Goal: Information Seeking & Learning: Find specific fact

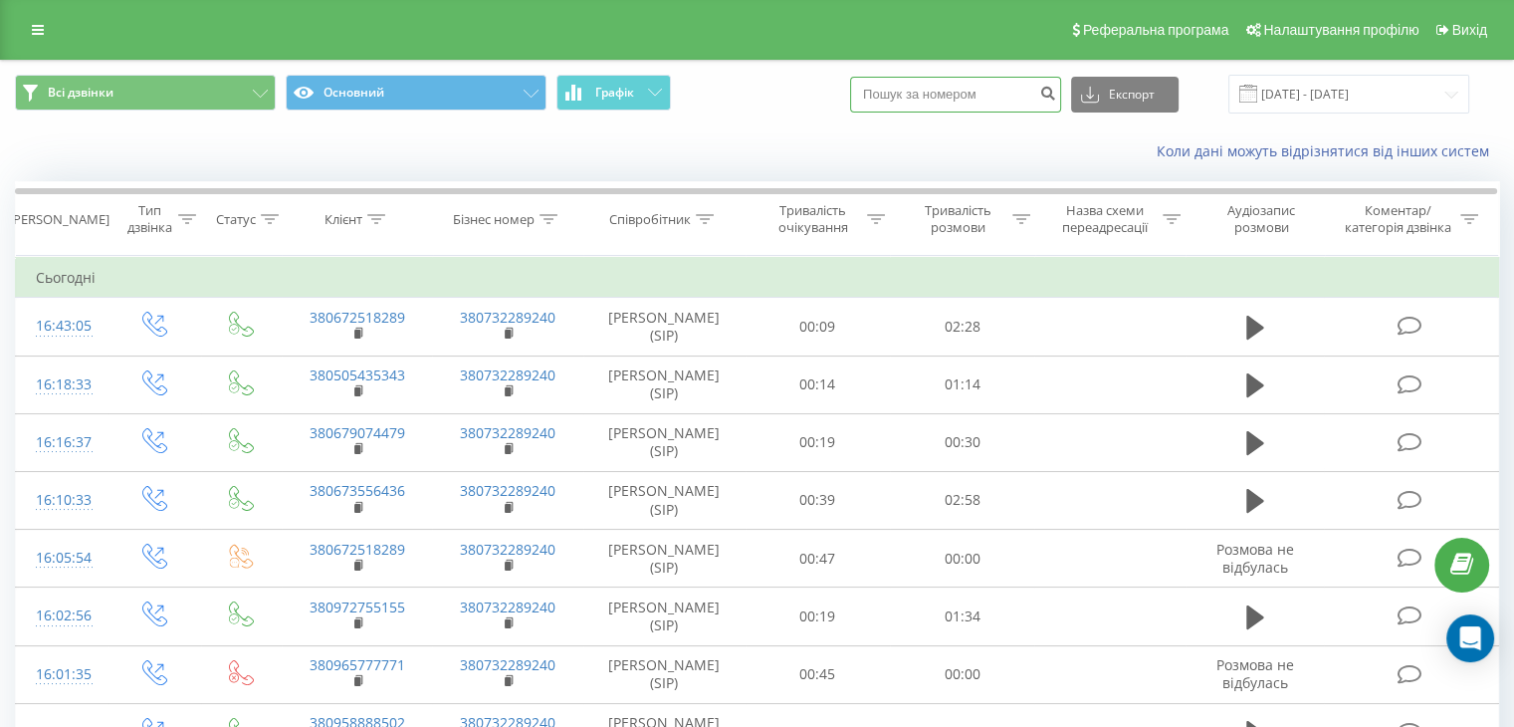
click at [904, 84] on input at bounding box center [955, 95] width 211 height 36
paste input "0672440530"
type input "0672440530"
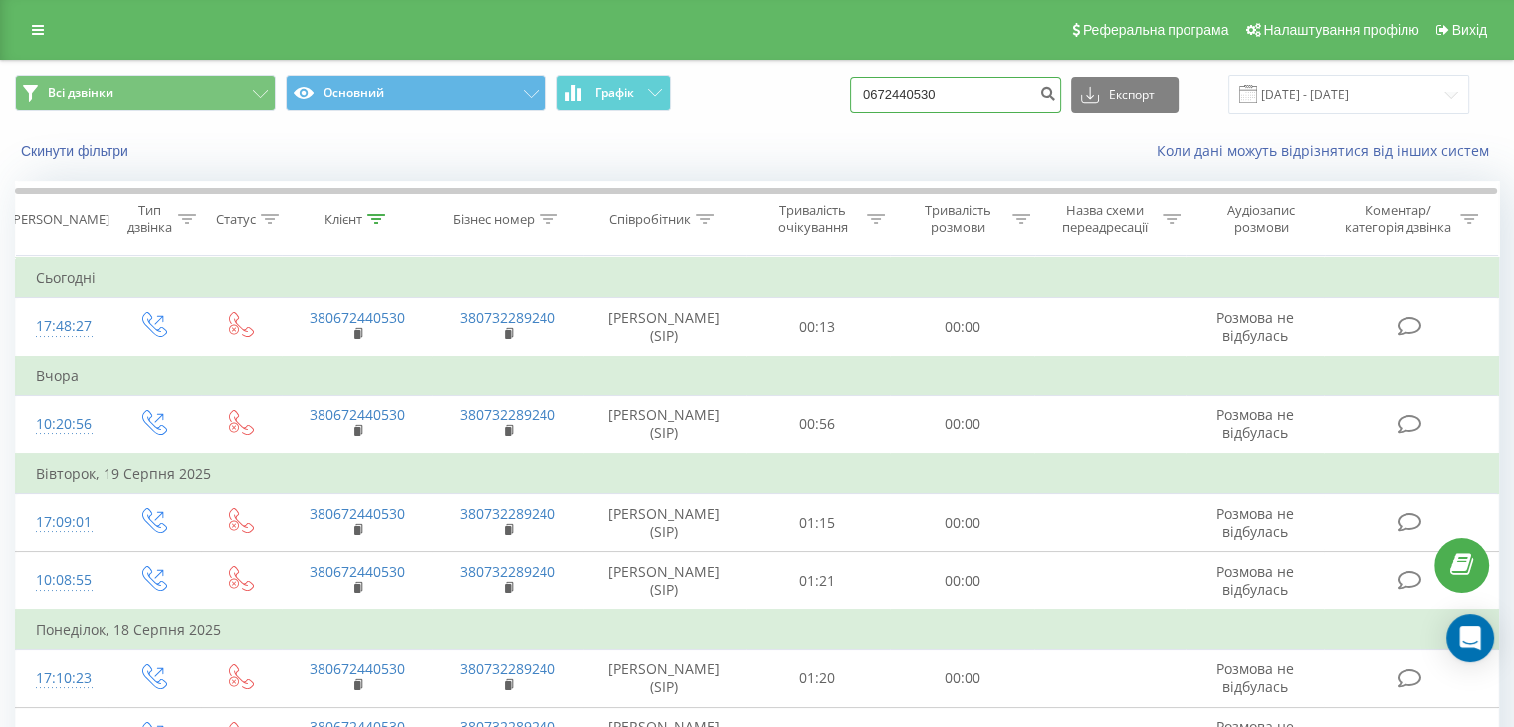
drag, startPoint x: 972, startPoint y: 93, endPoint x: 808, endPoint y: 77, distance: 164.0
click at [808, 77] on div "Всі дзвінки Основний Графік 0672440530 Експорт .csv .xls .xlsx [DATE] - [DATE]" at bounding box center [757, 94] width 1484 height 39
paste input "95 834 4604"
type input "0 95 834 4604"
click at [1056, 95] on icon "submit" at bounding box center [1047, 91] width 17 height 12
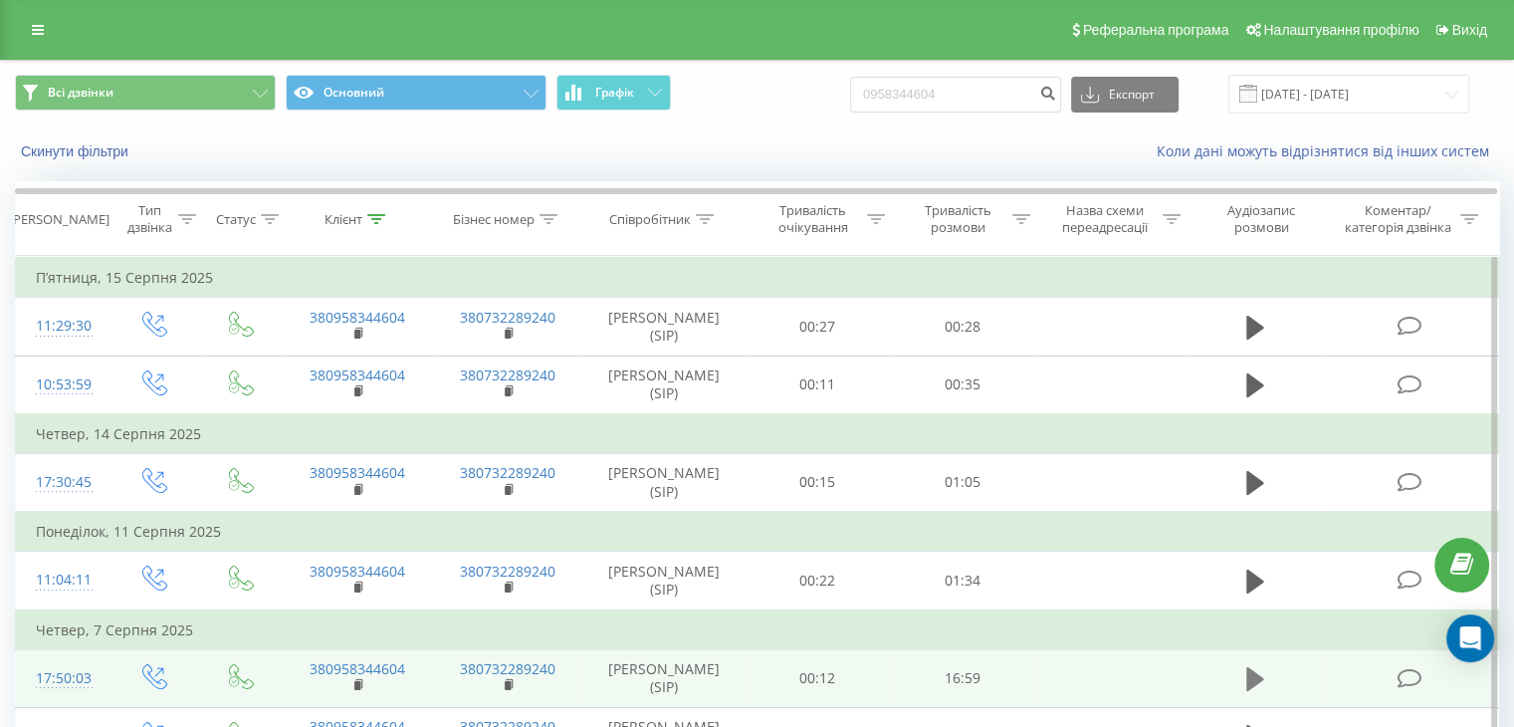
click at [1246, 670] on icon at bounding box center [1255, 679] width 18 height 28
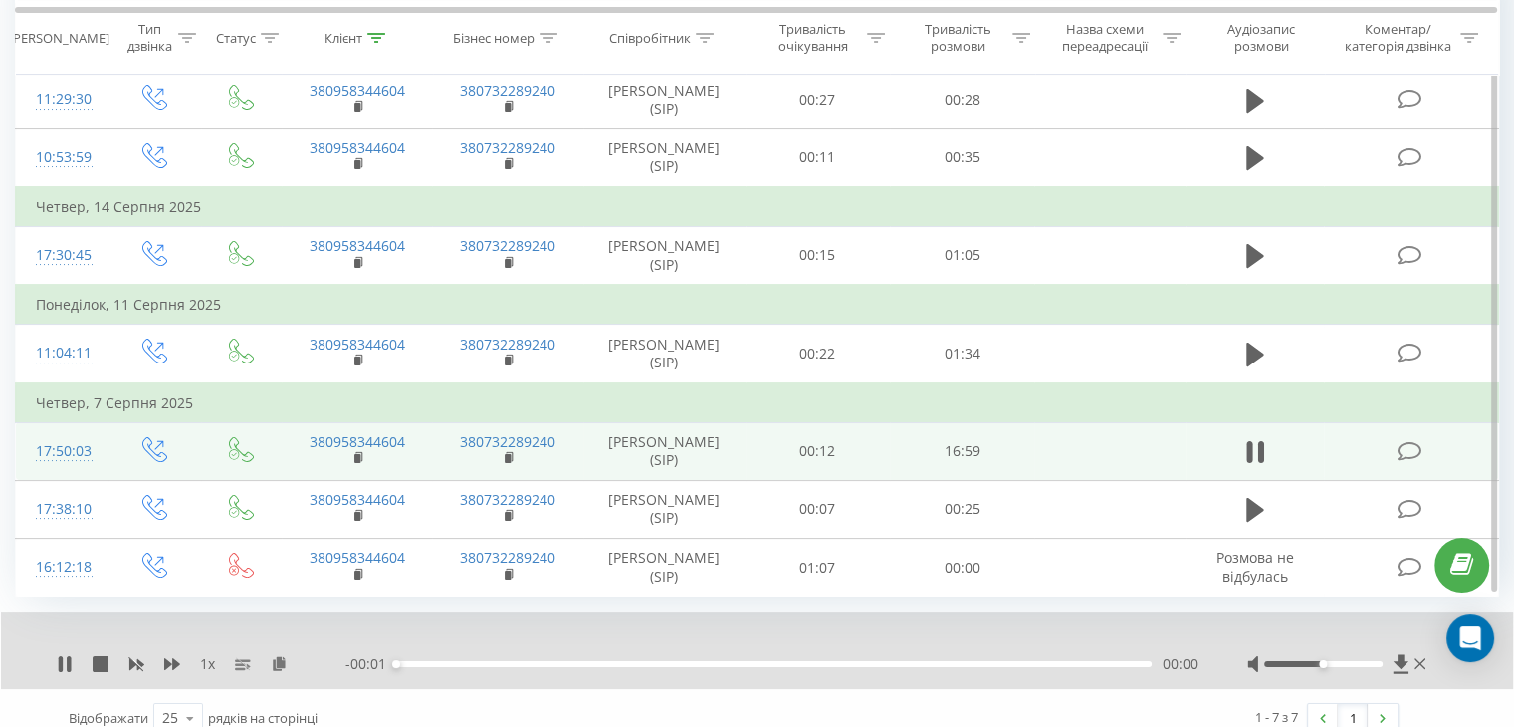
scroll to position [229, 0]
click at [62, 658] on icon at bounding box center [61, 662] width 4 height 16
click at [278, 656] on icon at bounding box center [279, 661] width 17 height 14
